Goal: Information Seeking & Learning: Learn about a topic

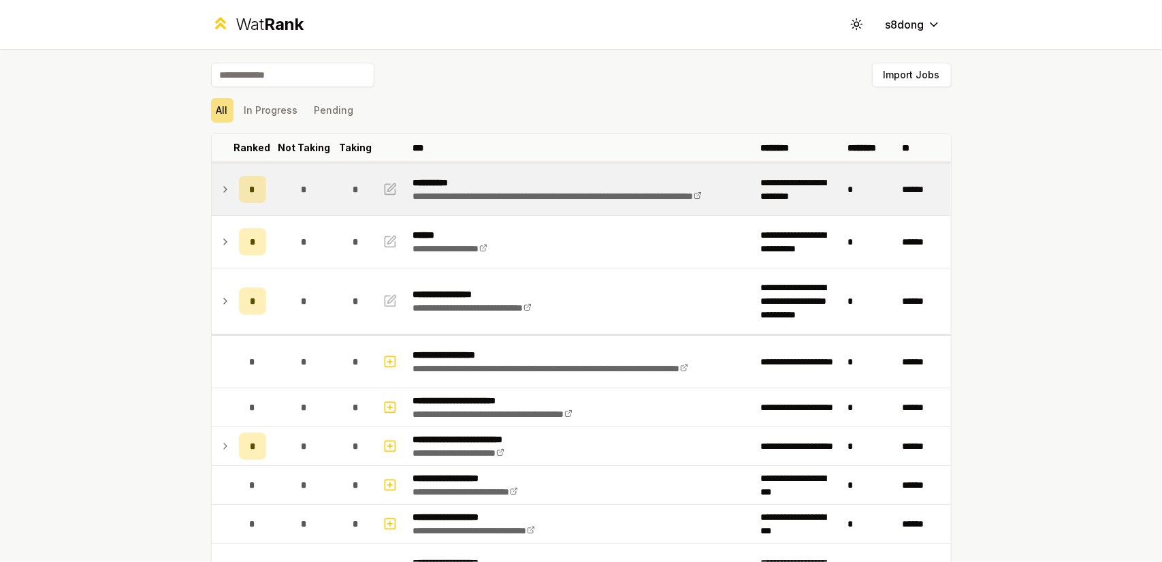
click at [233, 203] on td "*" at bounding box center [252, 189] width 38 height 52
click at [223, 180] on td at bounding box center [223, 189] width 22 height 52
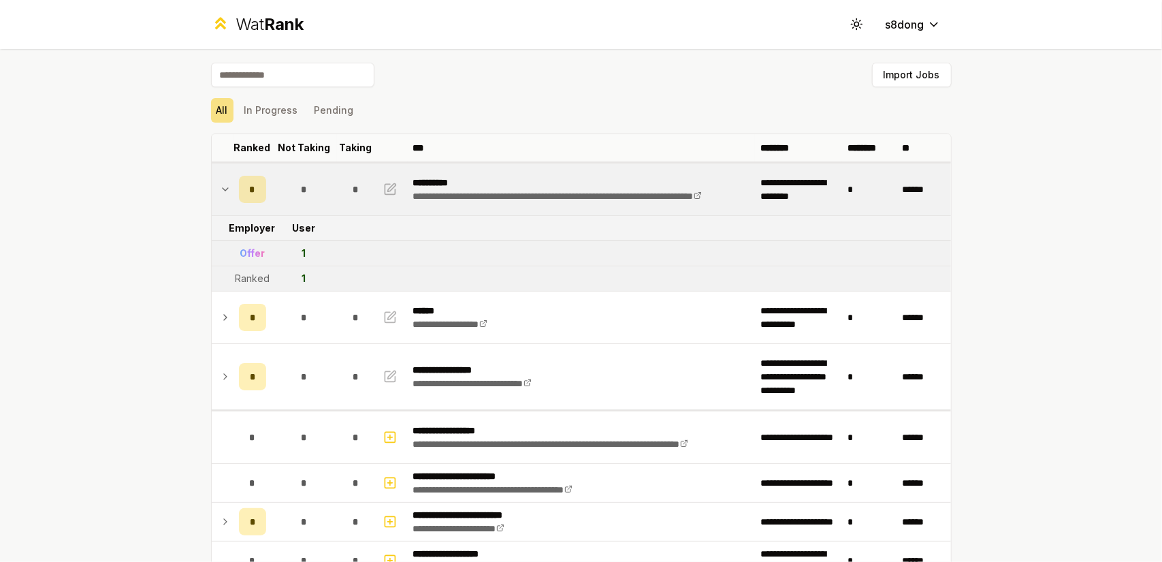
click at [247, 253] on div "Offer" at bounding box center [252, 253] width 25 height 14
click at [294, 282] on td "1" at bounding box center [304, 278] width 65 height 25
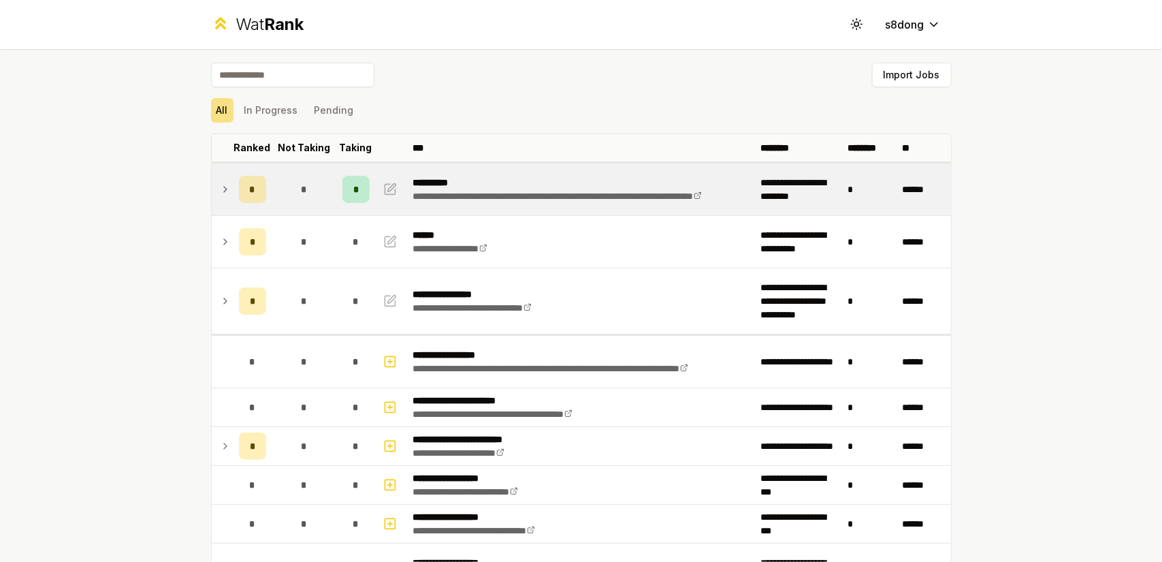
click at [224, 189] on icon at bounding box center [225, 189] width 11 height 16
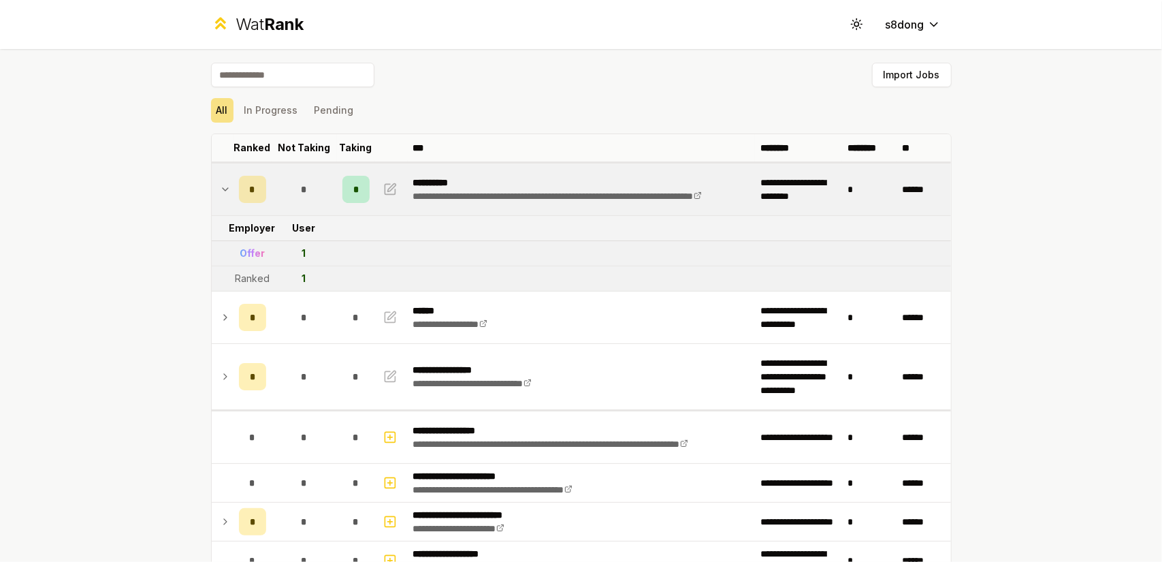
click at [264, 274] on td "Ranked" at bounding box center [252, 278] width 38 height 25
click at [250, 281] on div "Ranked" at bounding box center [252, 279] width 35 height 14
click at [354, 193] on span "*" at bounding box center [356, 189] width 4 height 14
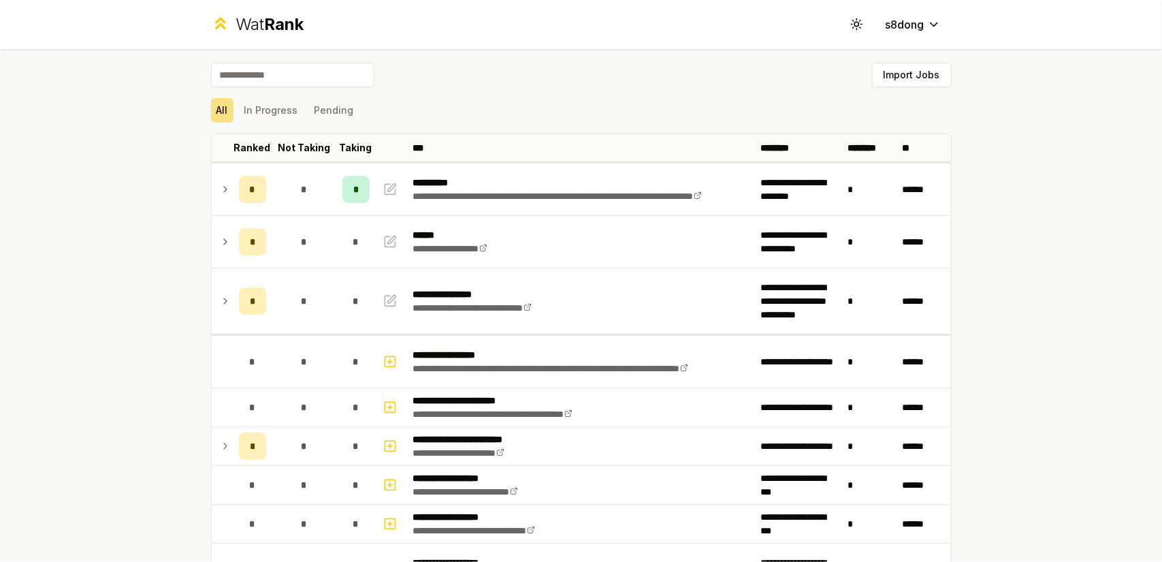
click at [224, 191] on icon at bounding box center [225, 188] width 3 height 5
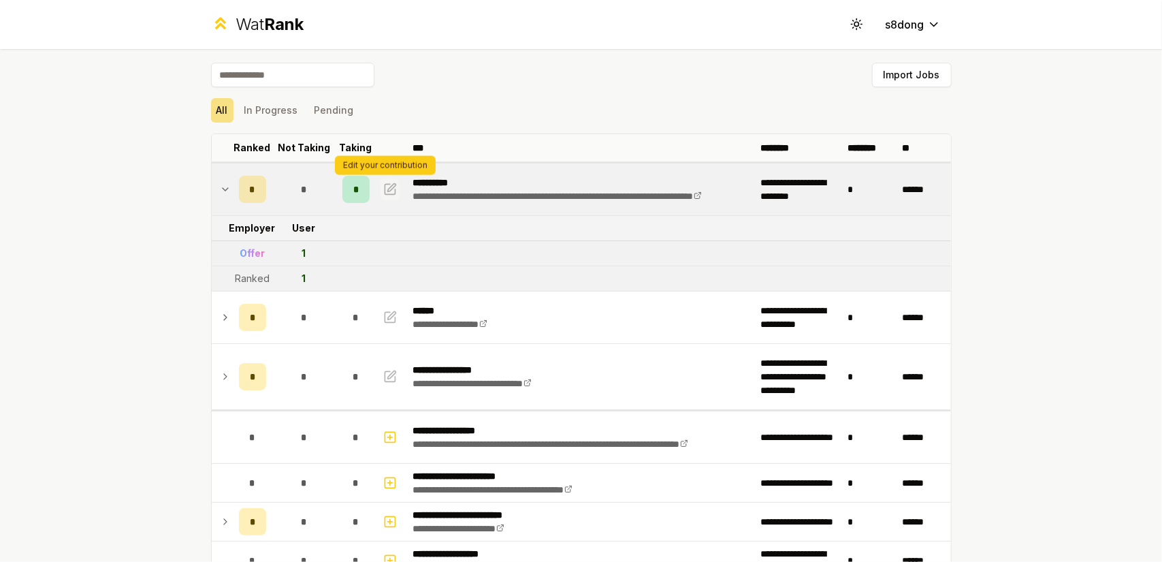
click at [387, 188] on icon "button" at bounding box center [391, 187] width 8 height 8
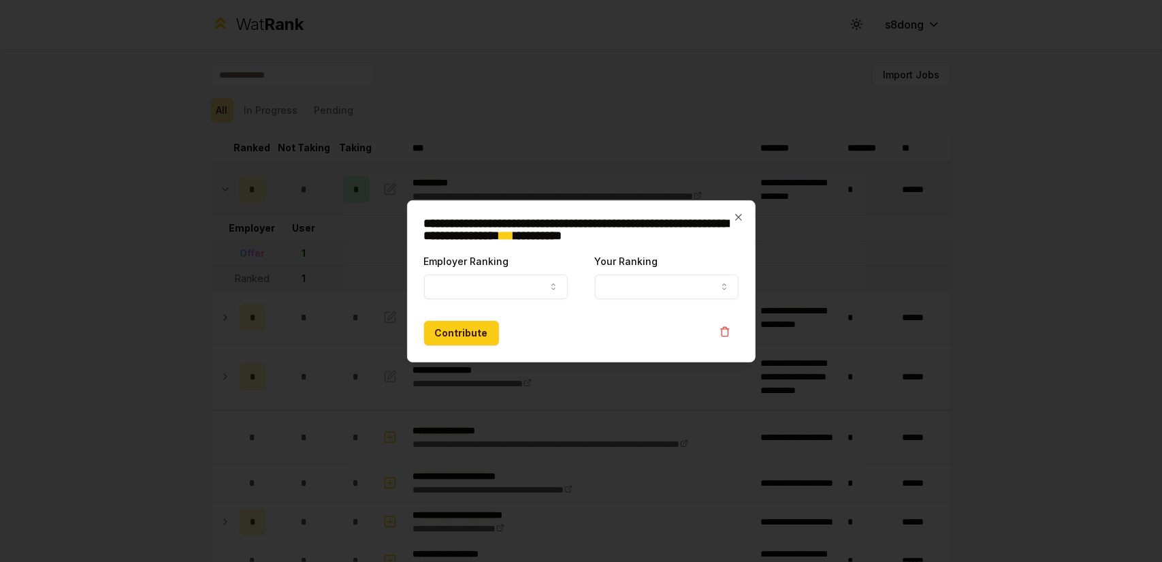
select select "******"
select select "*"
click at [482, 274] on button "Ranked" at bounding box center [496, 286] width 144 height 25
click at [735, 225] on h2 "**********" at bounding box center [581, 229] width 315 height 25
click at [735, 218] on icon "button" at bounding box center [738, 217] width 11 height 11
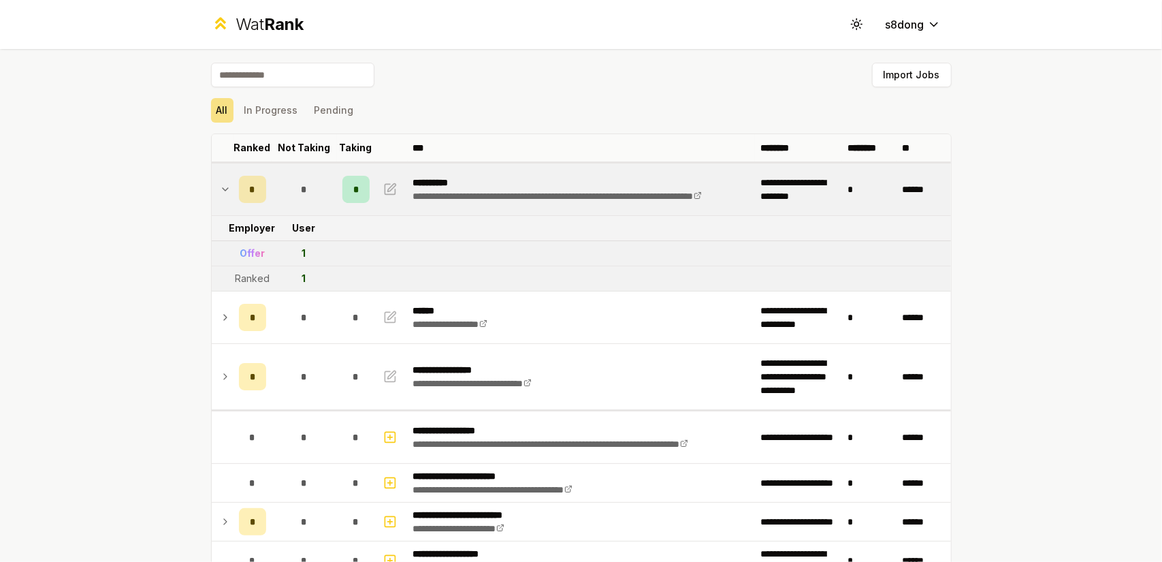
click at [461, 248] on tr "Offer 1" at bounding box center [582, 253] width 740 height 25
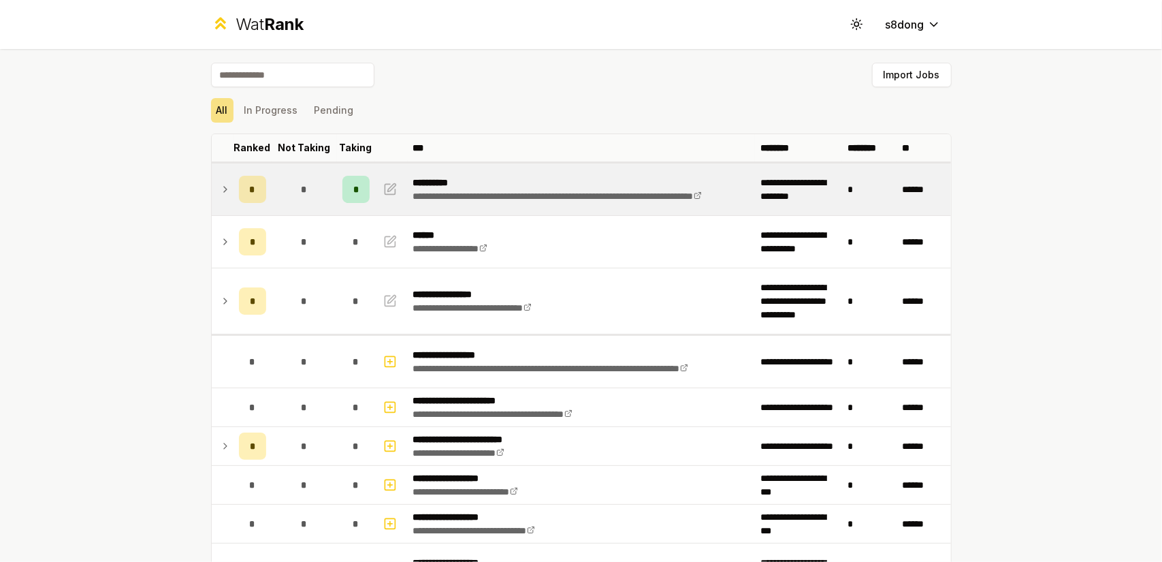
click at [220, 192] on icon at bounding box center [225, 189] width 11 height 16
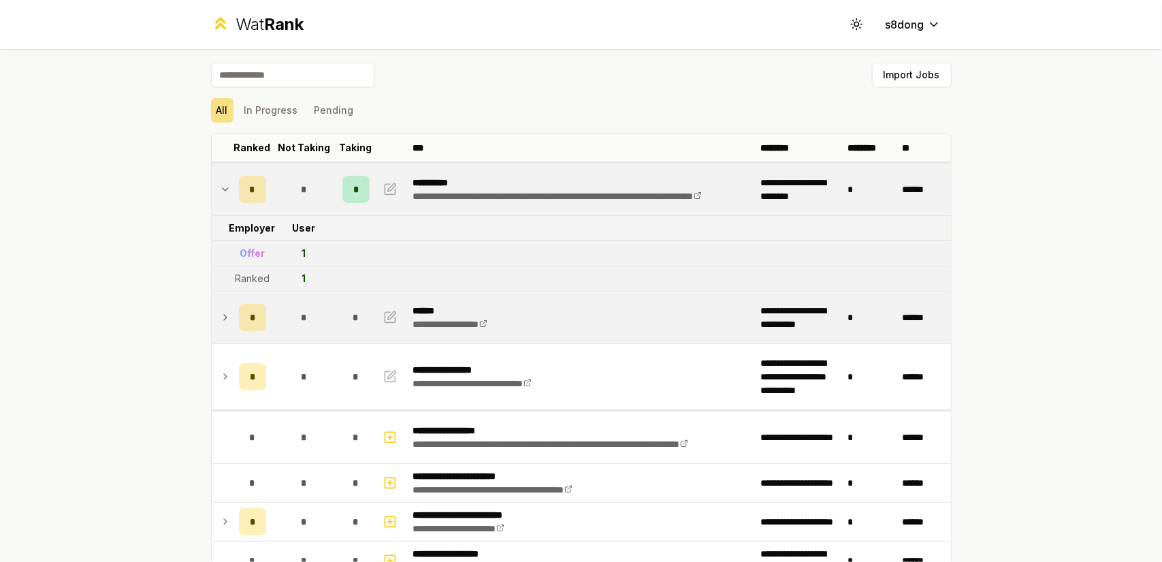
click at [212, 311] on td at bounding box center [223, 317] width 22 height 52
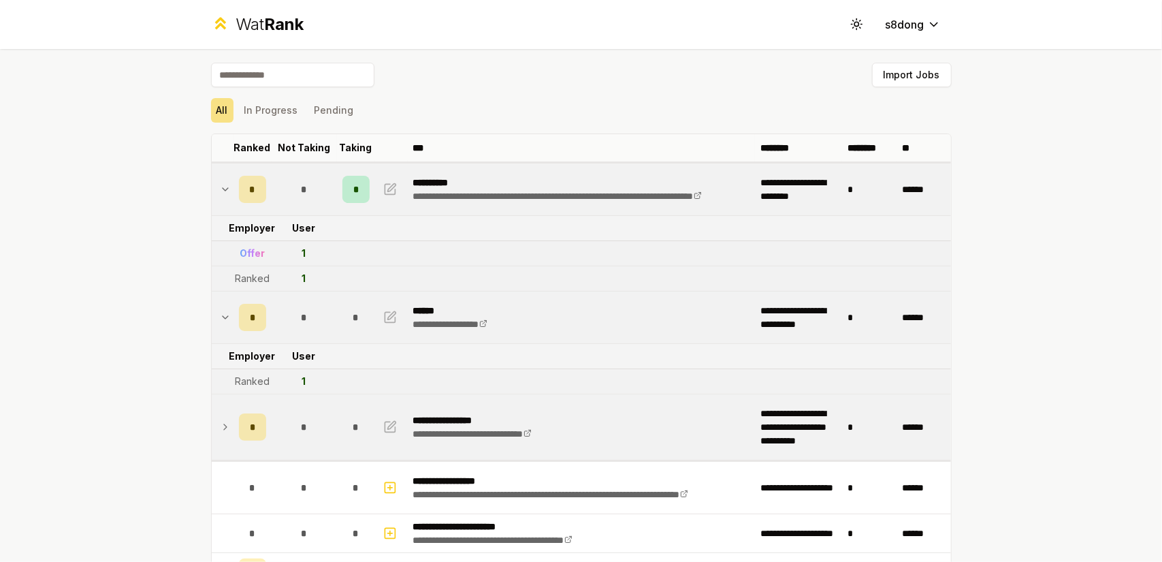
click at [233, 425] on td "*" at bounding box center [252, 426] width 38 height 65
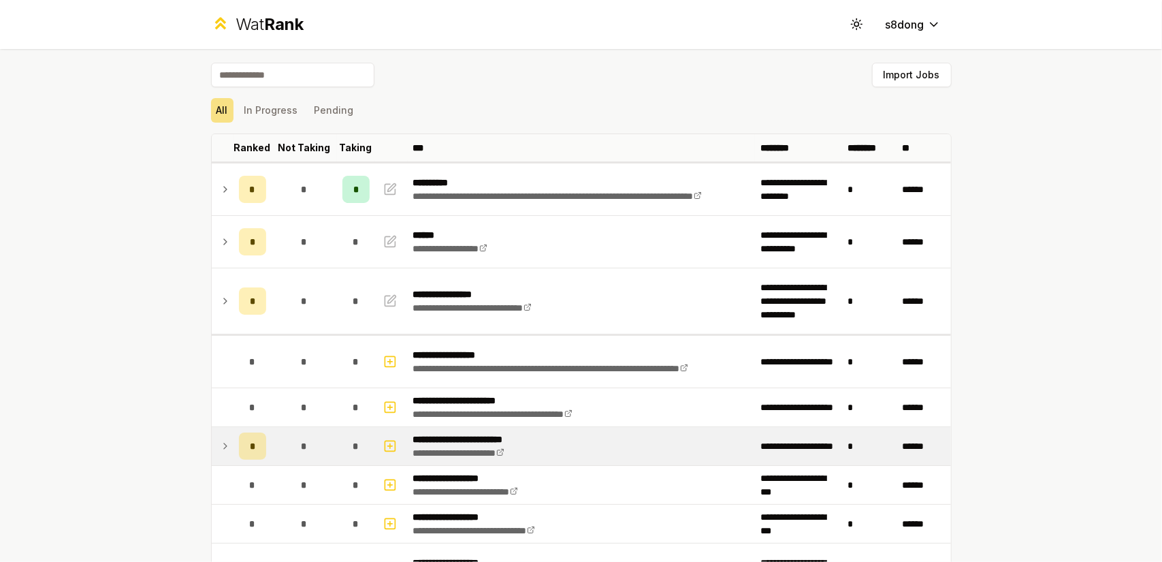
click at [224, 449] on icon at bounding box center [225, 446] width 11 height 16
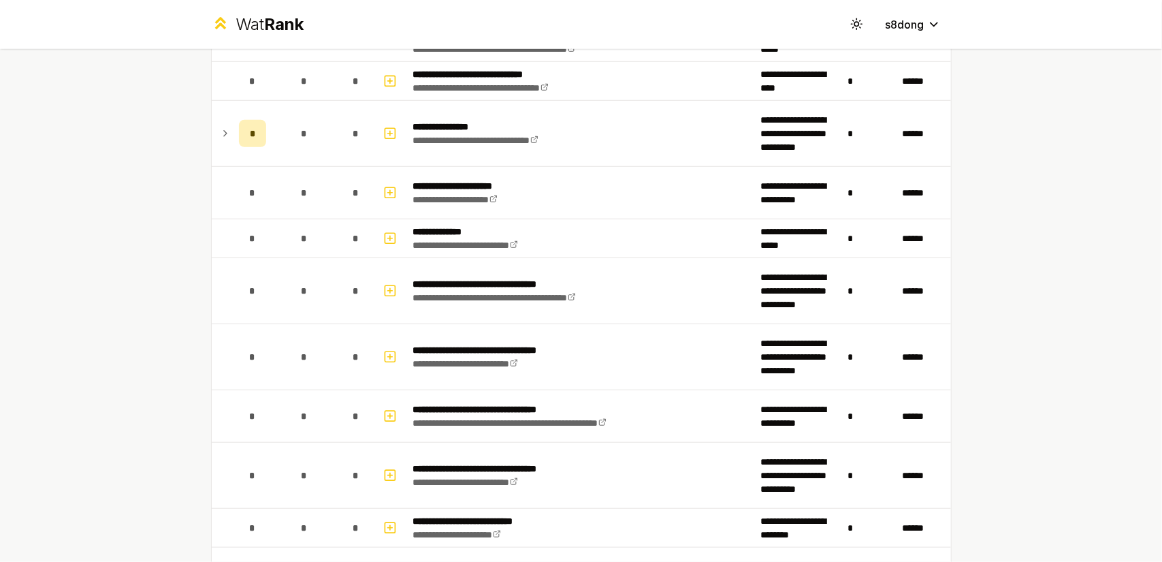
scroll to position [689, 0]
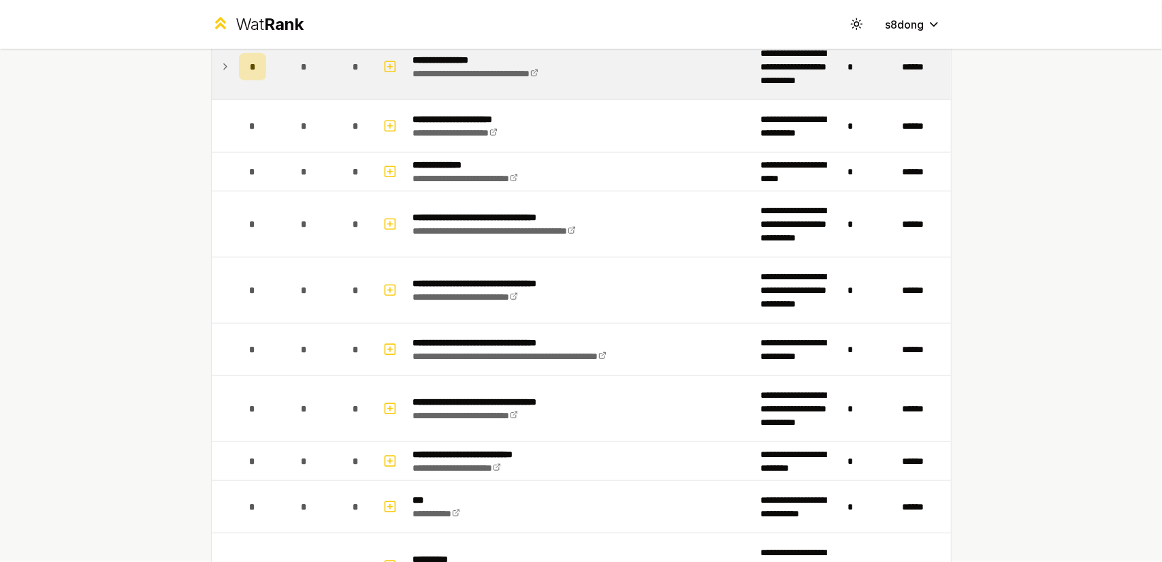
click at [233, 64] on td "*" at bounding box center [252, 66] width 38 height 65
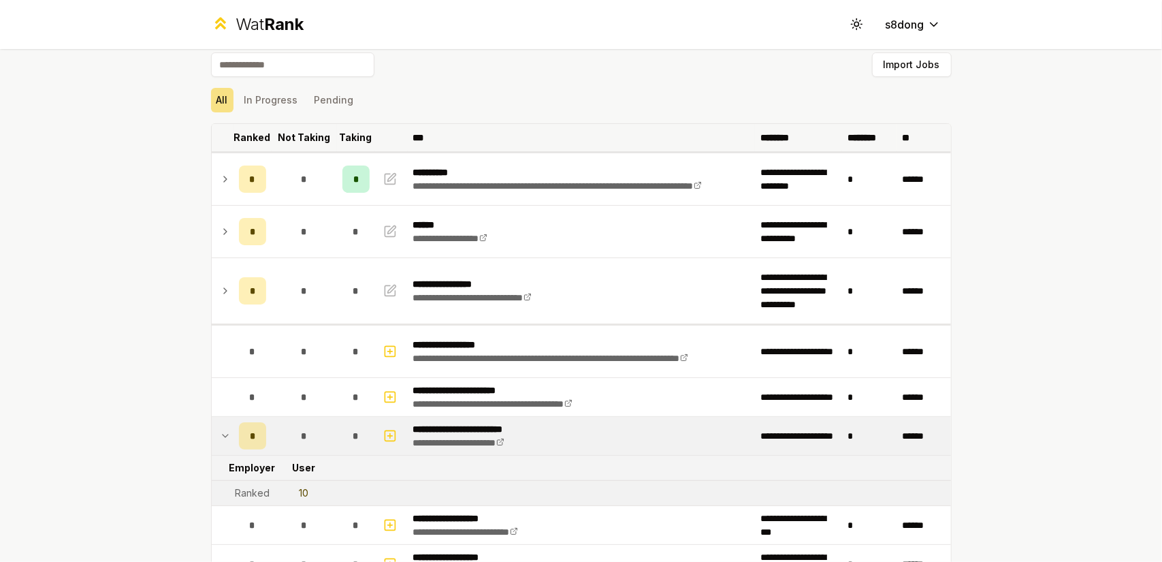
scroll to position [0, 0]
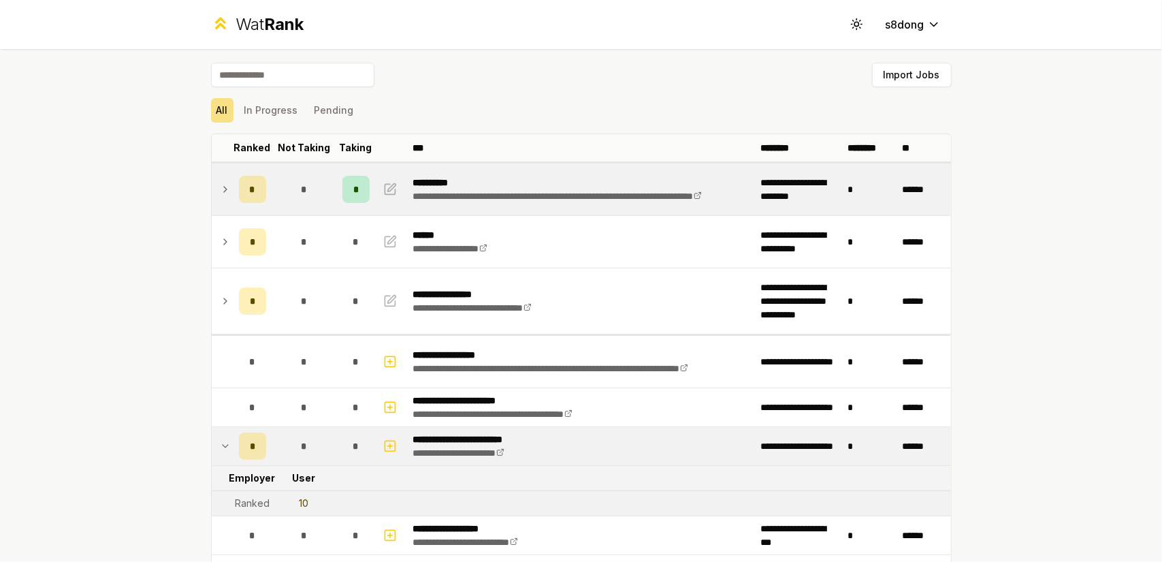
click at [223, 199] on td at bounding box center [223, 189] width 22 height 52
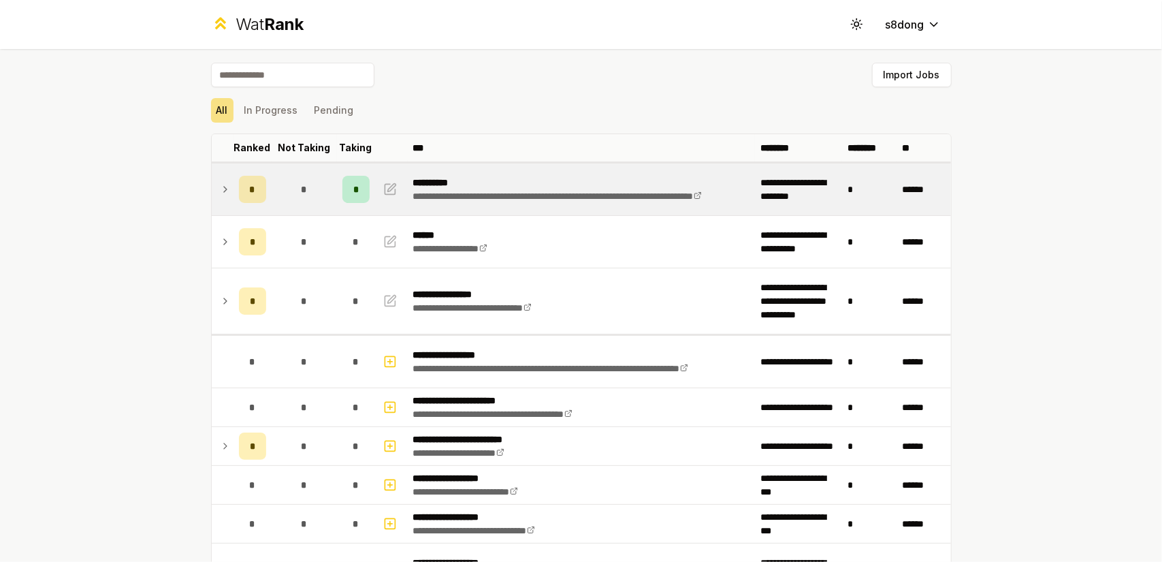
click at [233, 193] on td "*" at bounding box center [252, 189] width 38 height 52
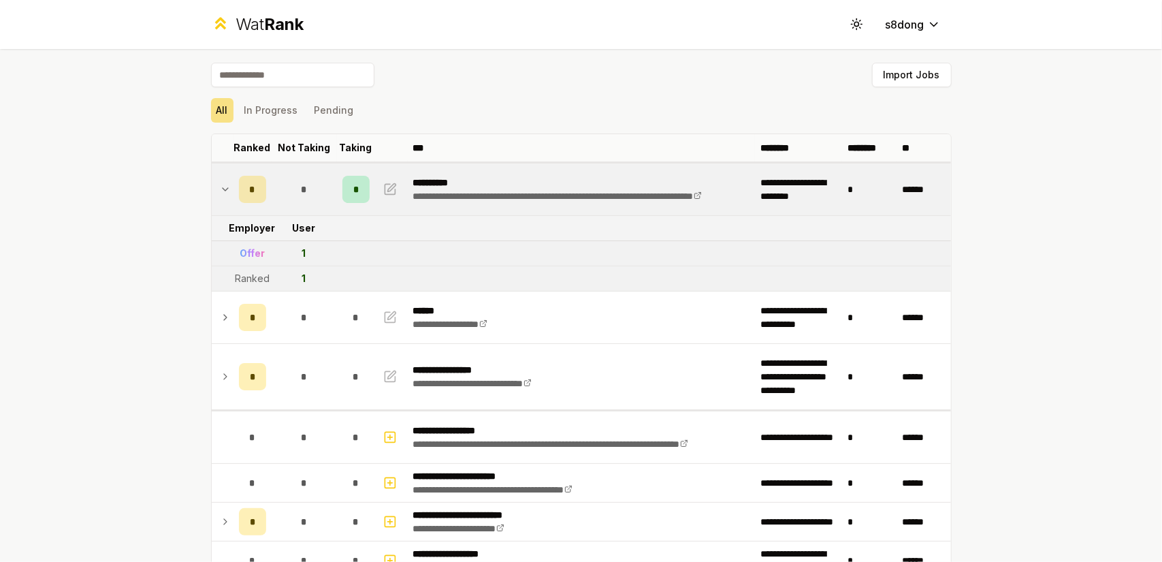
click at [256, 277] on div "Ranked" at bounding box center [252, 279] width 35 height 14
click at [259, 277] on div "Ranked" at bounding box center [252, 279] width 35 height 14
click at [302, 274] on td "1" at bounding box center [304, 278] width 65 height 25
click at [301, 227] on td "User" at bounding box center [304, 228] width 65 height 25
click at [304, 250] on td "1" at bounding box center [304, 253] width 65 height 25
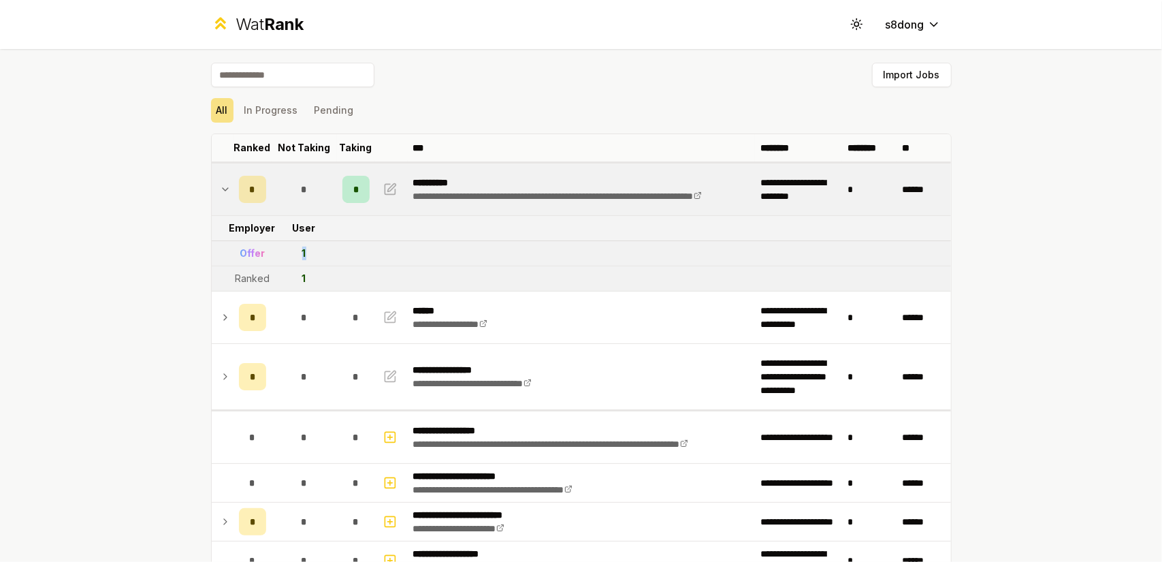
click at [304, 250] on td "1" at bounding box center [304, 253] width 65 height 25
click at [297, 255] on td "1" at bounding box center [304, 253] width 65 height 25
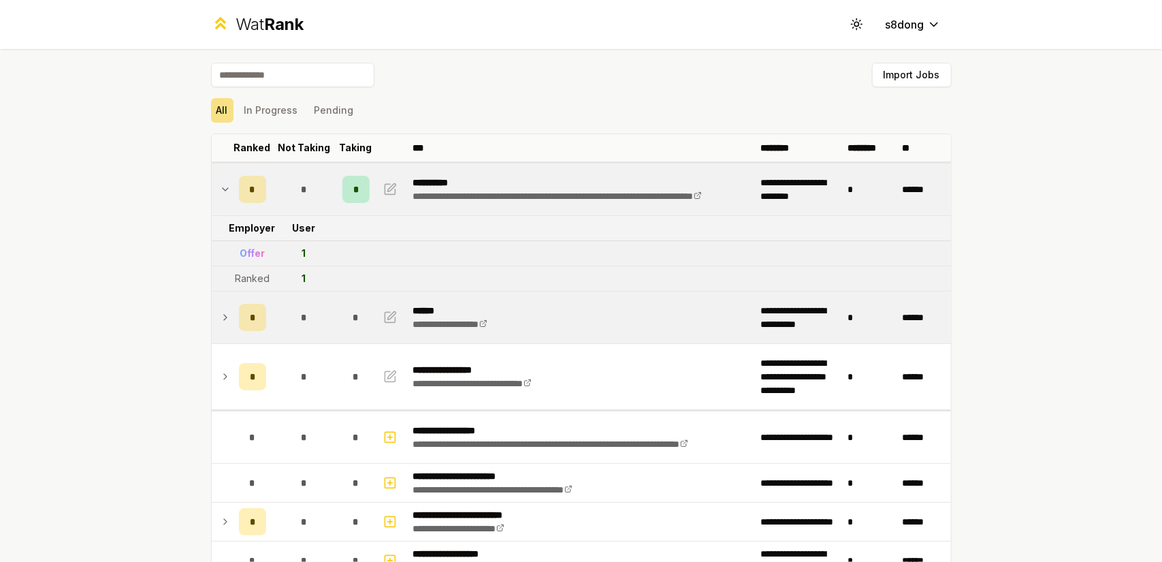
click at [233, 317] on td "*" at bounding box center [252, 317] width 38 height 52
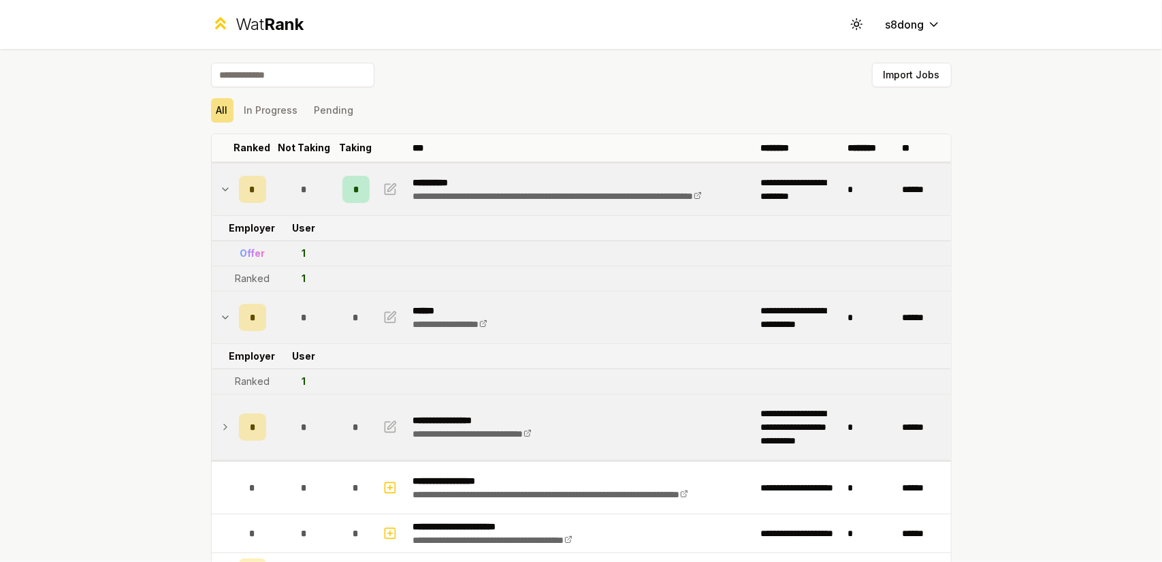
click at [220, 431] on icon at bounding box center [225, 427] width 11 height 16
